Goal: Register for event/course

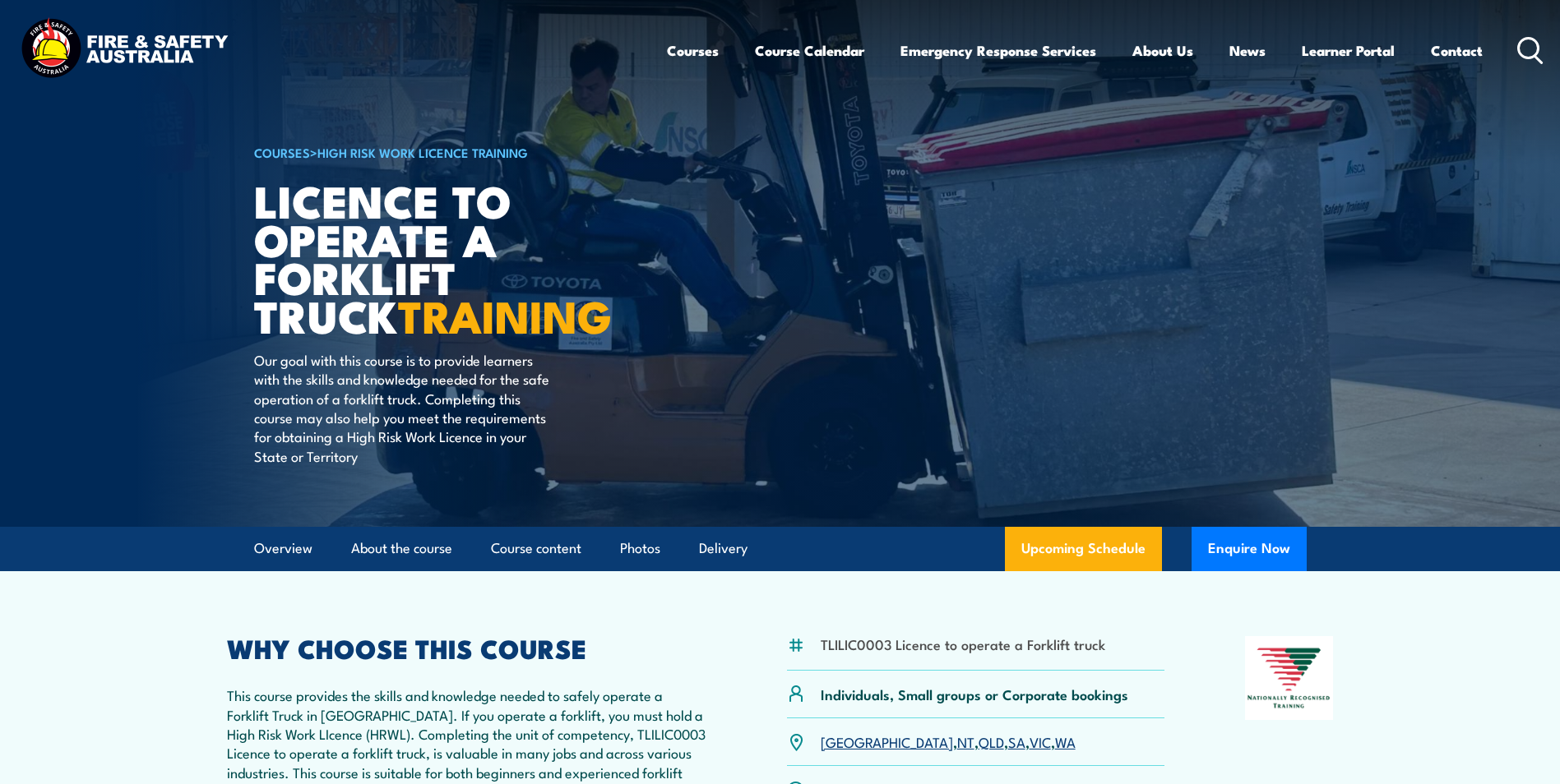
scroll to position [247, 0]
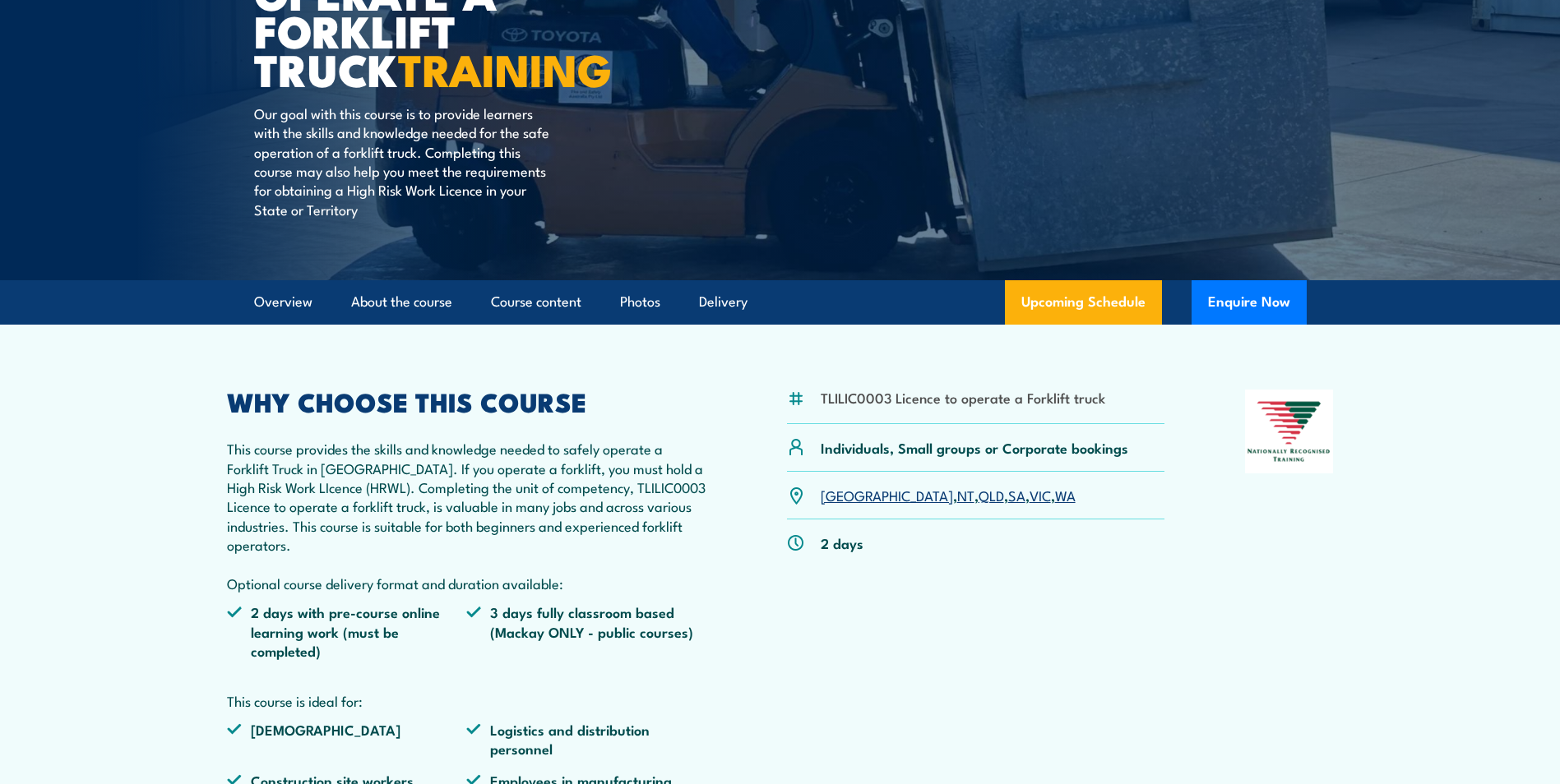
click at [1009, 498] on link "SA" at bounding box center [1017, 494] width 17 height 20
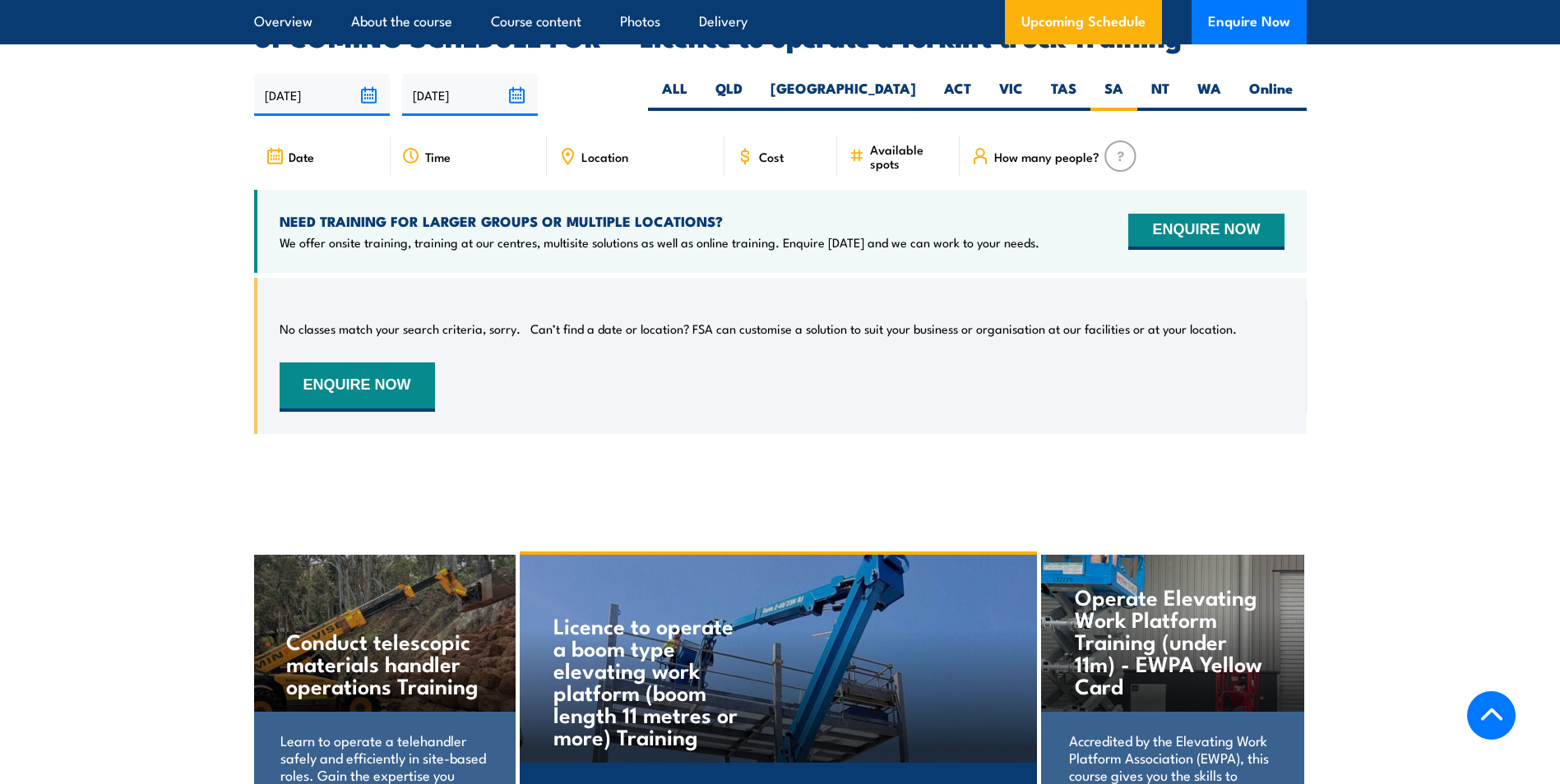
click at [759, 144] on div "Cost" at bounding box center [782, 156] width 114 height 40
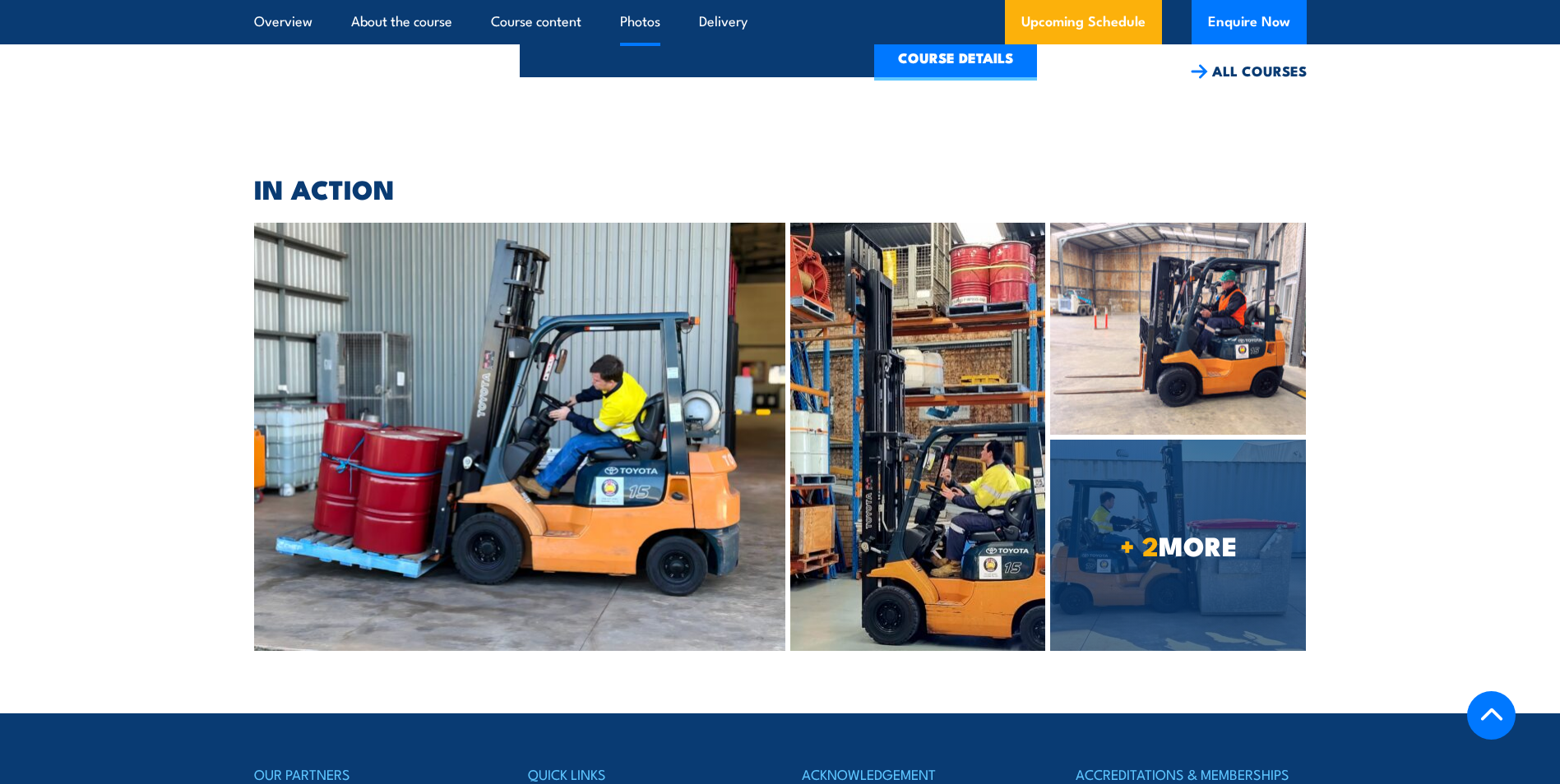
scroll to position [4067, 0]
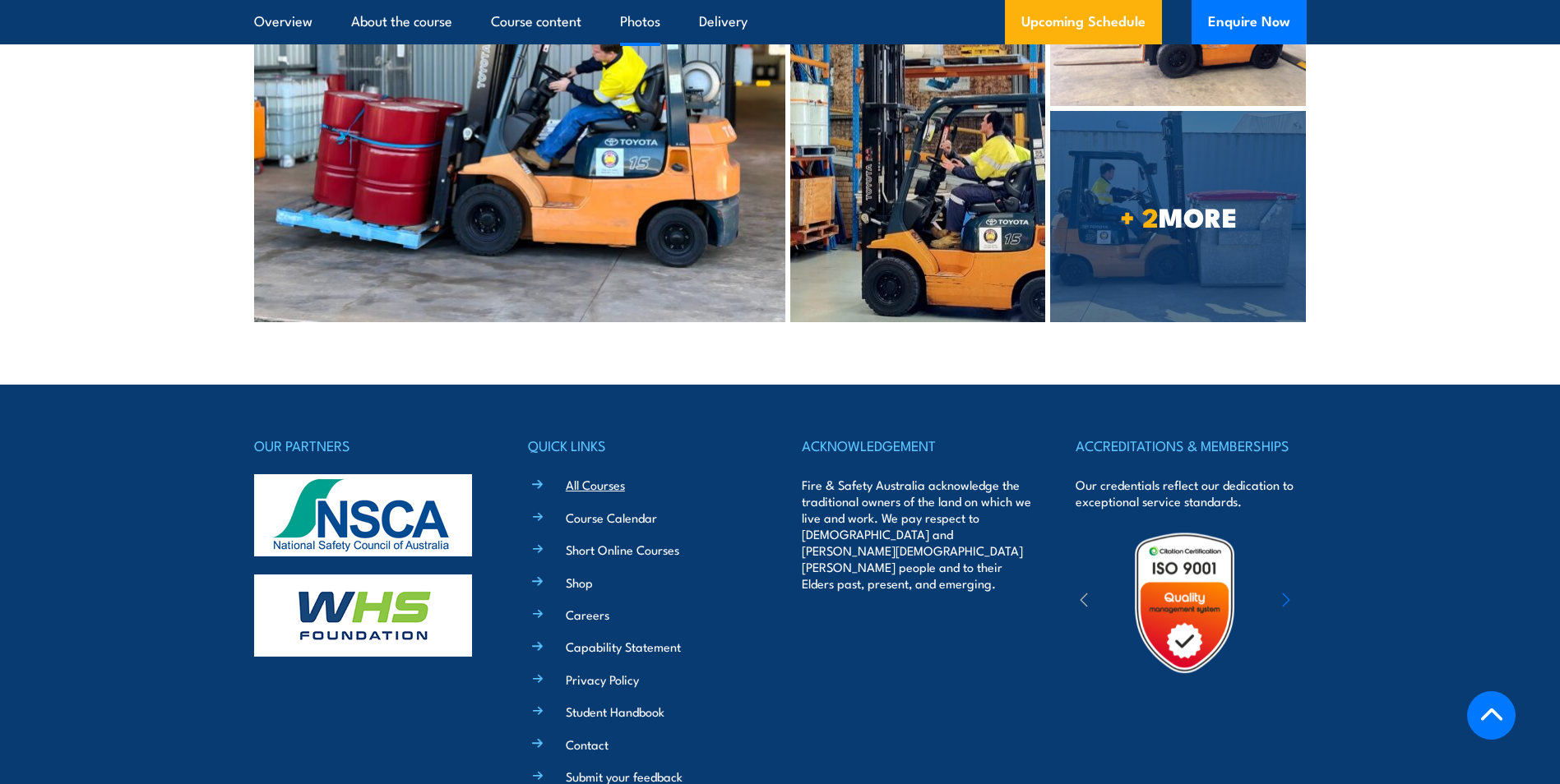
click at [580, 476] on link "All Courses" at bounding box center [595, 485] width 59 height 17
